Goal: Task Accomplishment & Management: Use online tool/utility

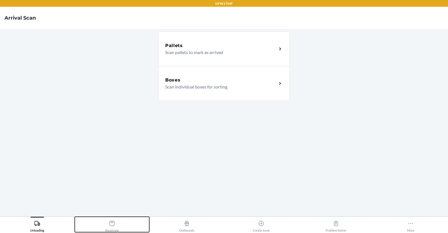
click at [114, 223] on icon at bounding box center [111, 223] width 5 height 5
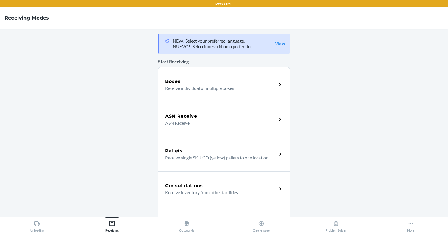
click at [202, 80] on div "Boxes" at bounding box center [221, 81] width 112 height 7
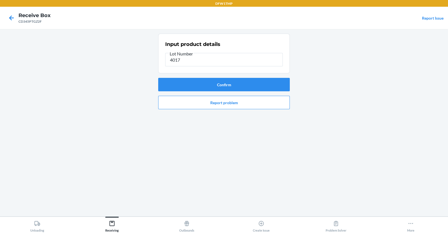
type input "40179"
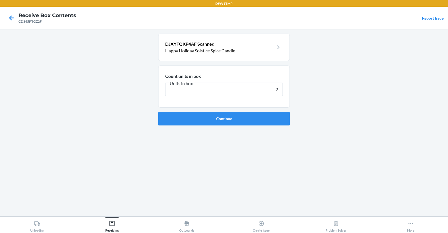
type input "28"
click button "Continue" at bounding box center [224, 118] width 132 height 13
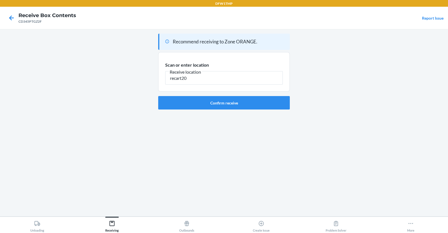
type input "recart20"
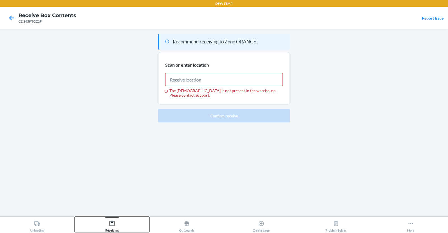
click at [114, 227] on div "Receiving" at bounding box center [111, 225] width 13 height 14
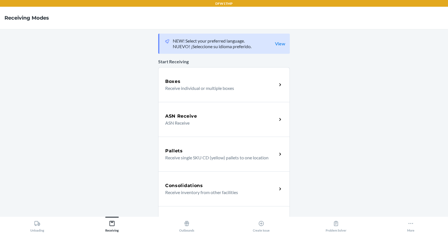
click at [197, 125] on p "ASN Receive" at bounding box center [218, 123] width 107 height 7
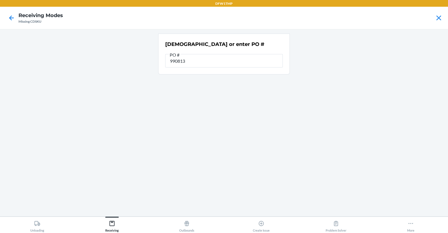
type input "9908131"
